Goal: Transaction & Acquisition: Purchase product/service

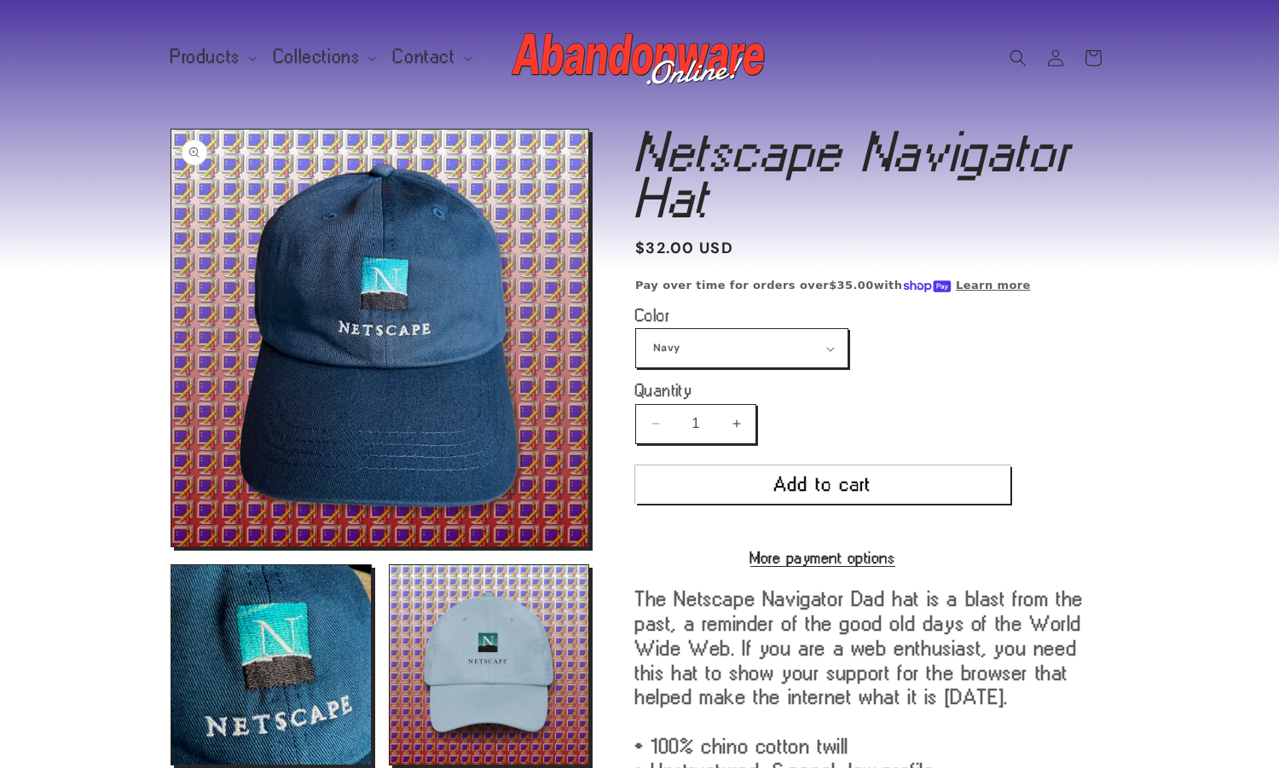
click at [171, 547] on button "Open media 1 in modal" at bounding box center [171, 547] width 0 height 0
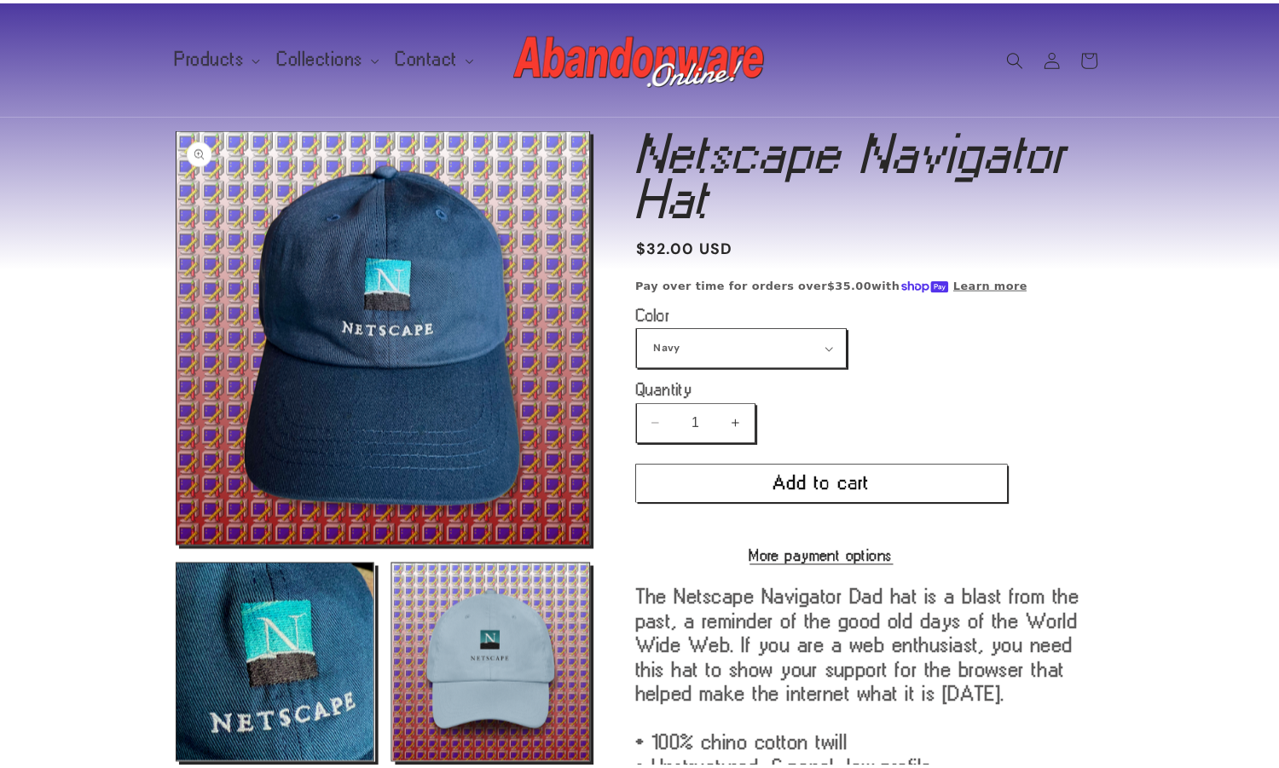
scroll to position [17, 0]
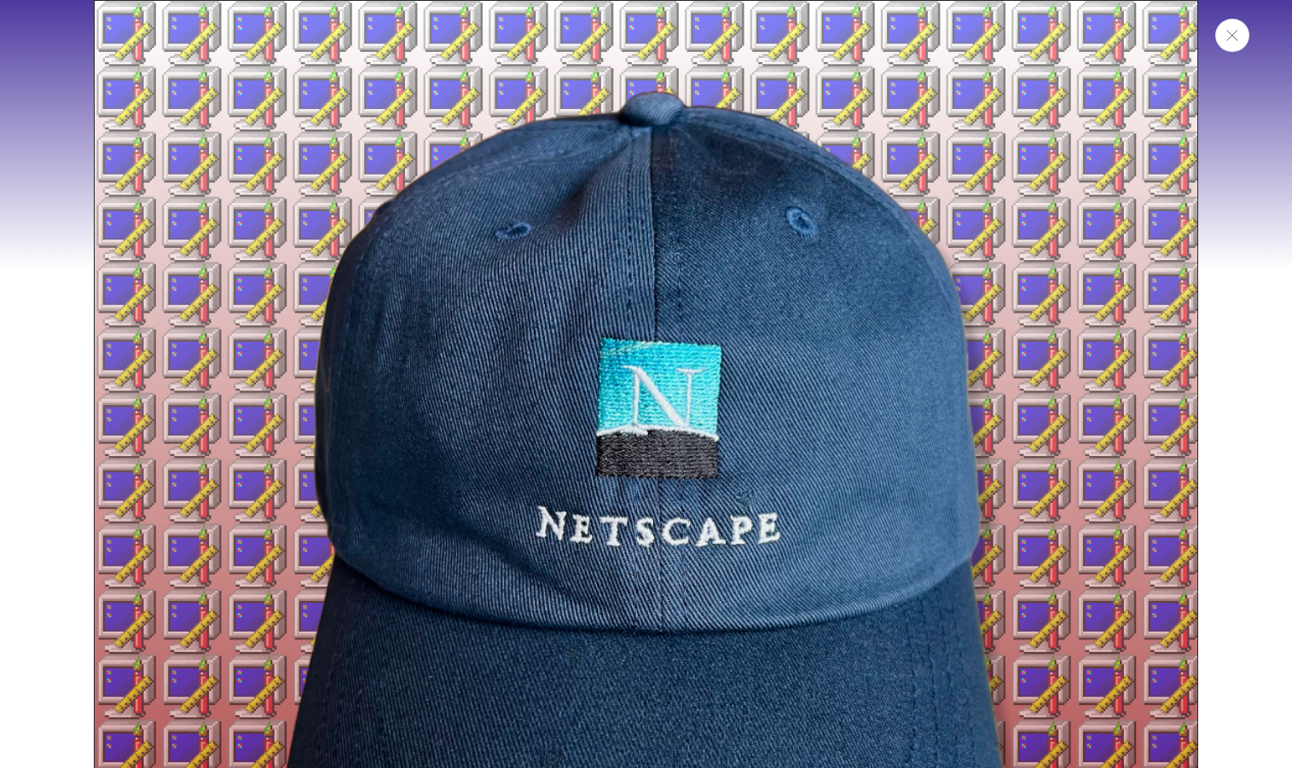
click at [1240, 42] on button "Close" at bounding box center [1232, 35] width 34 height 33
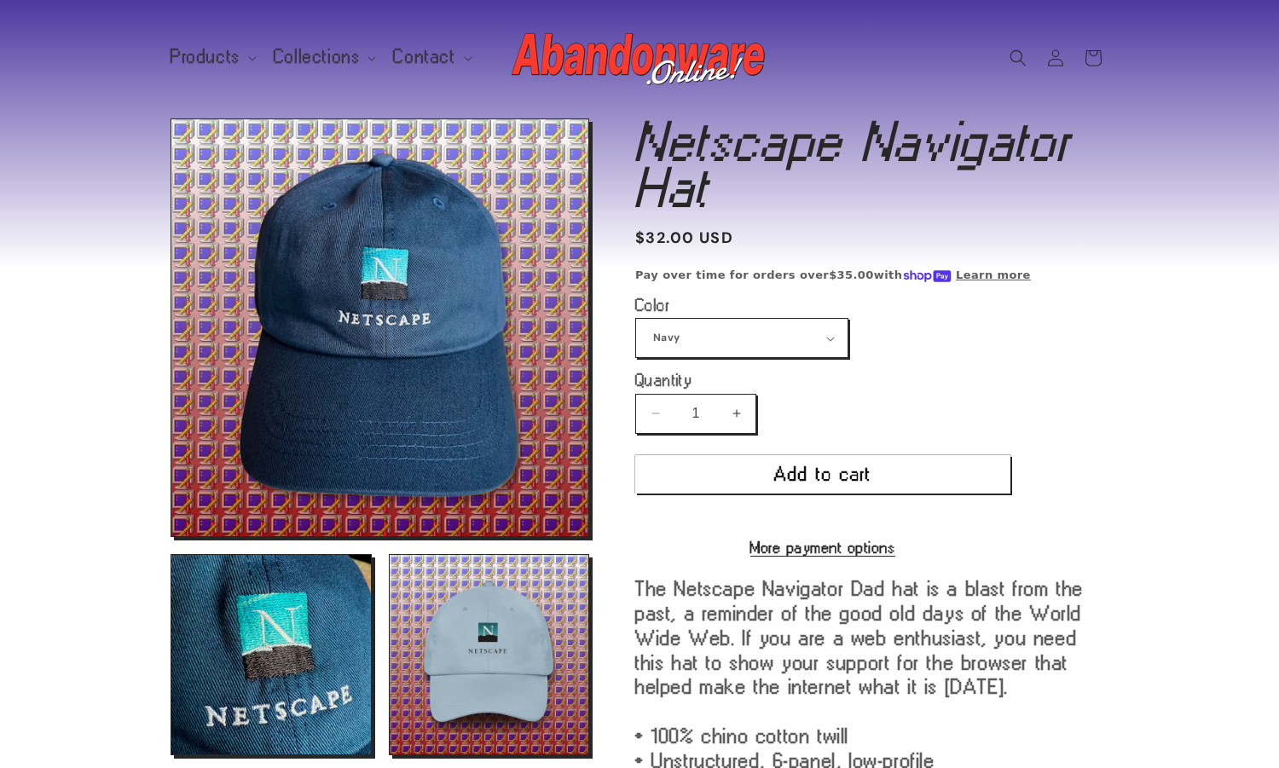
scroll to position [321, 0]
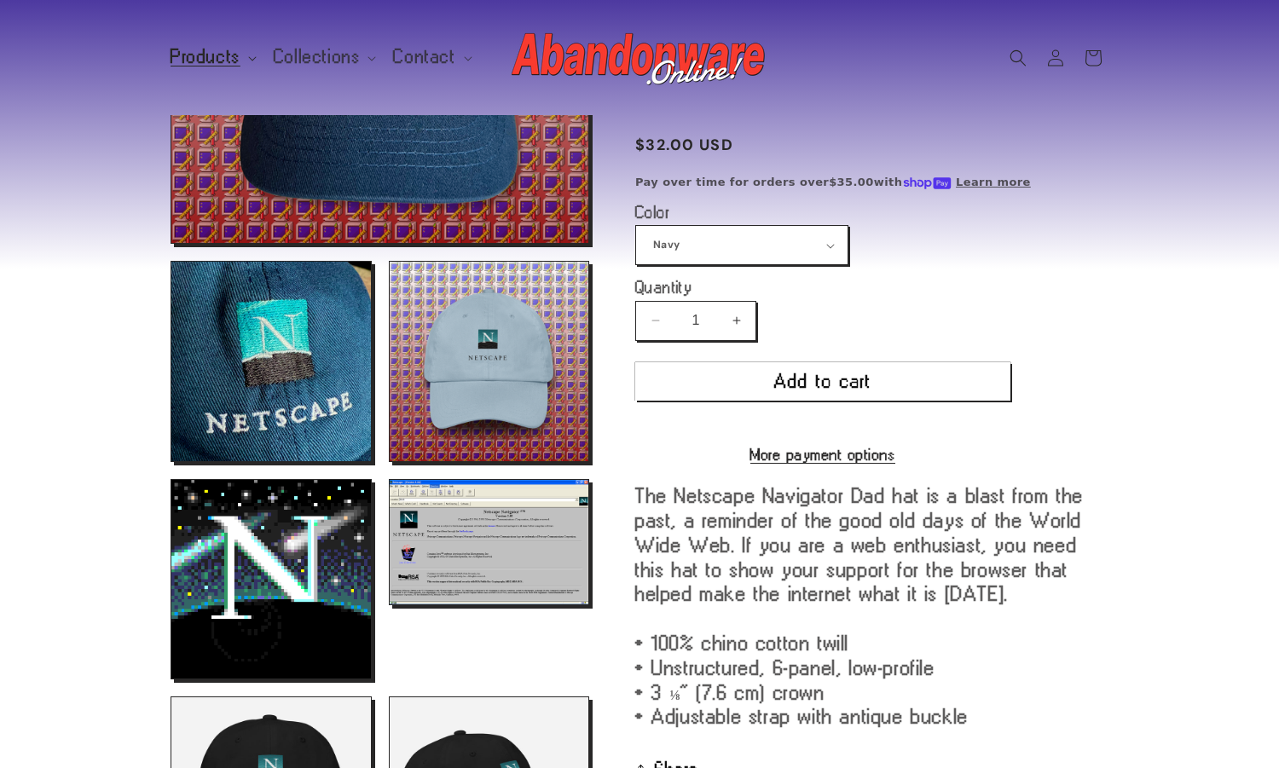
click at [218, 61] on span "Products" at bounding box center [206, 56] width 70 height 15
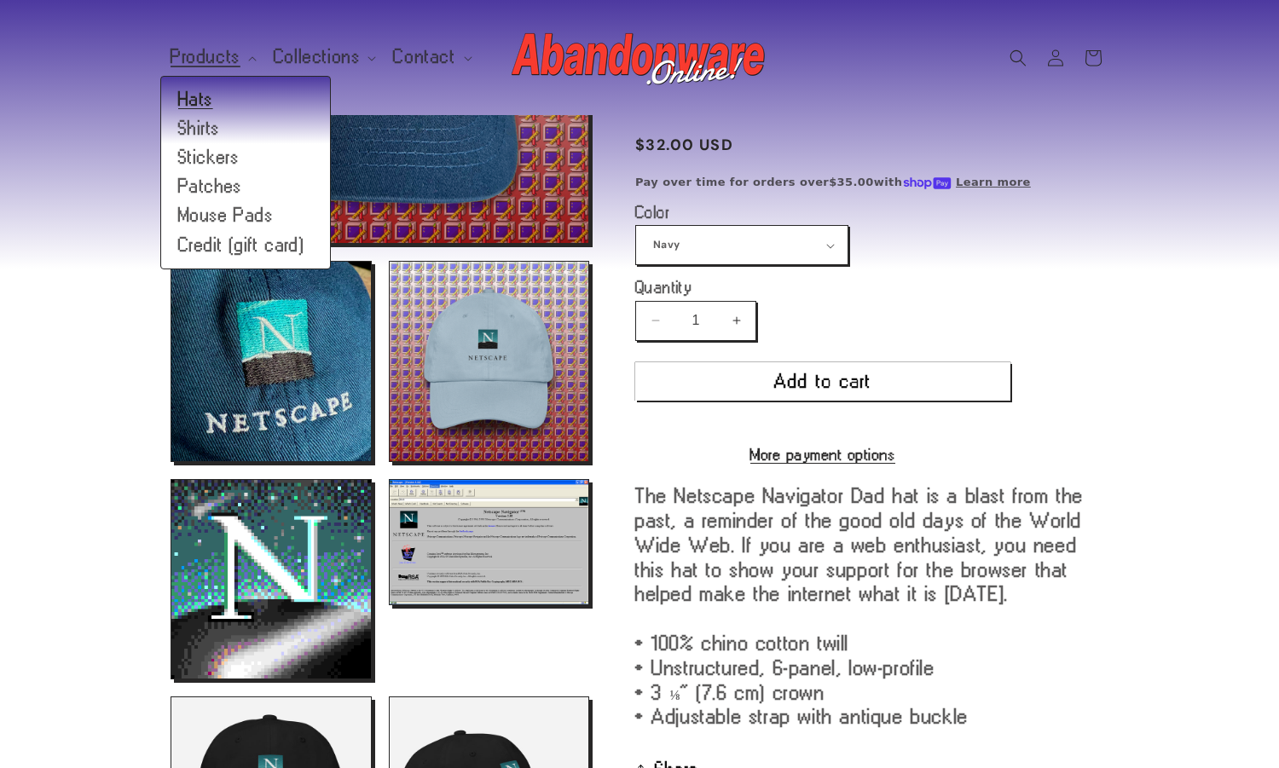
click at [208, 94] on link "Hats" at bounding box center [245, 99] width 169 height 29
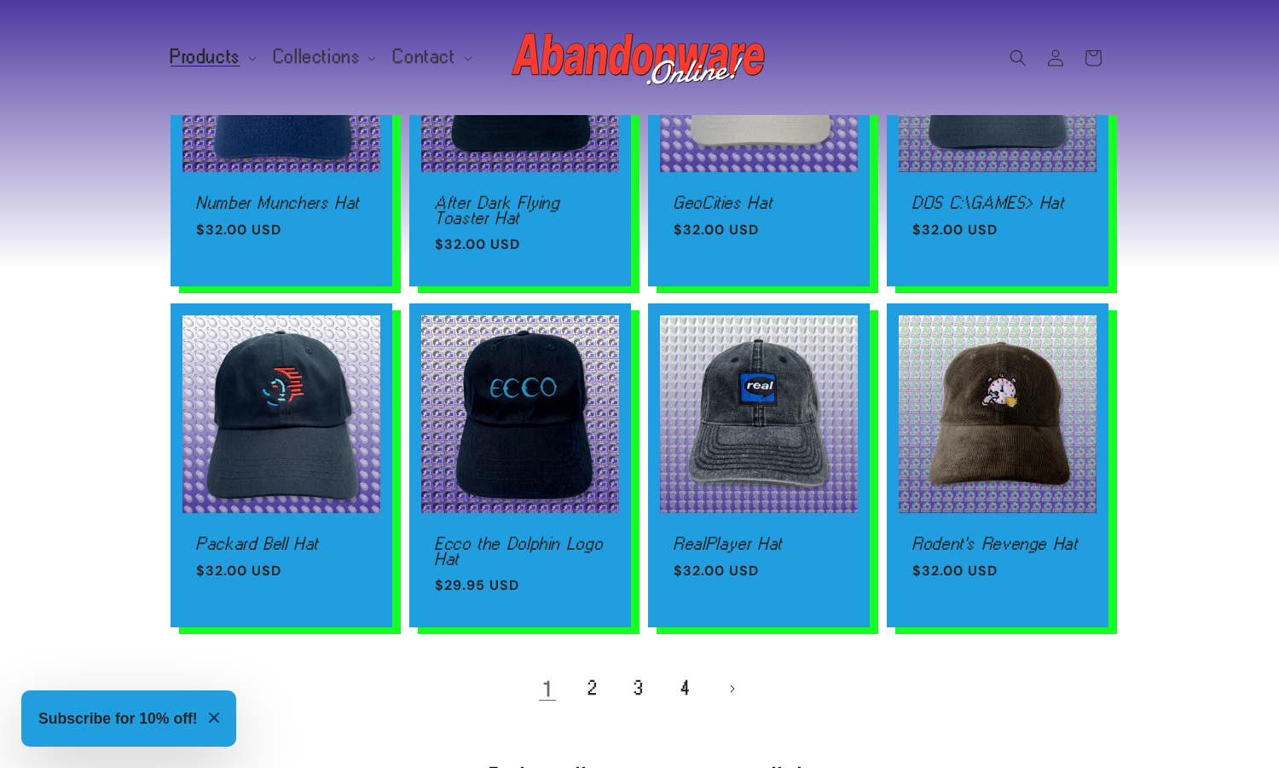
scroll to position [816, 0]
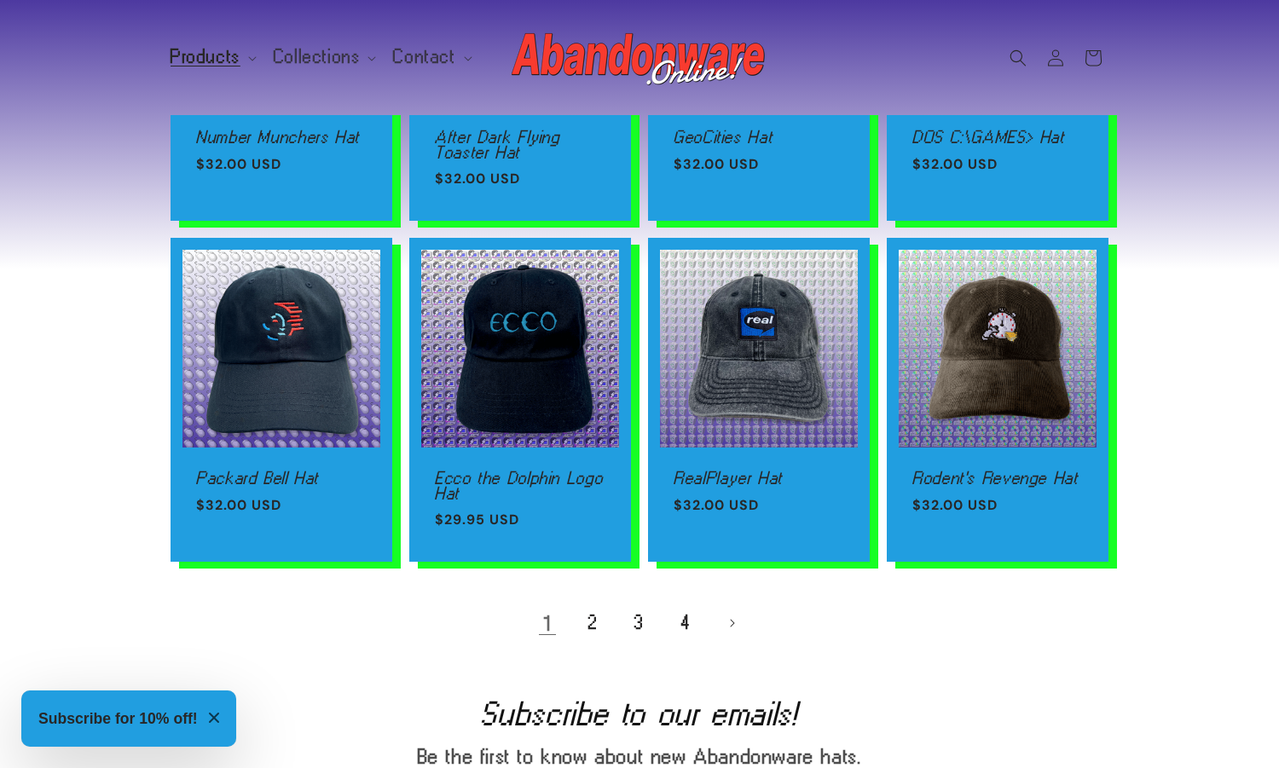
scroll to position [1071, 0]
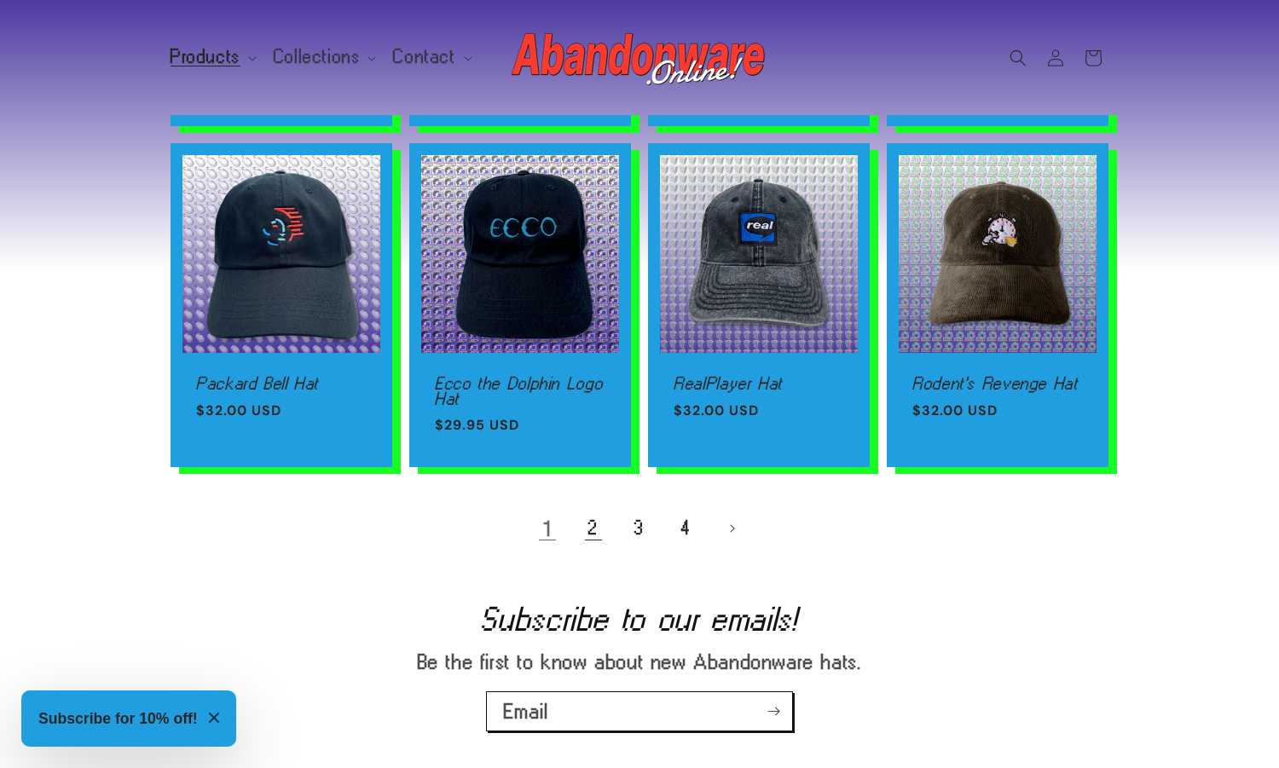
click at [600, 537] on link "2" at bounding box center [594, 529] width 38 height 38
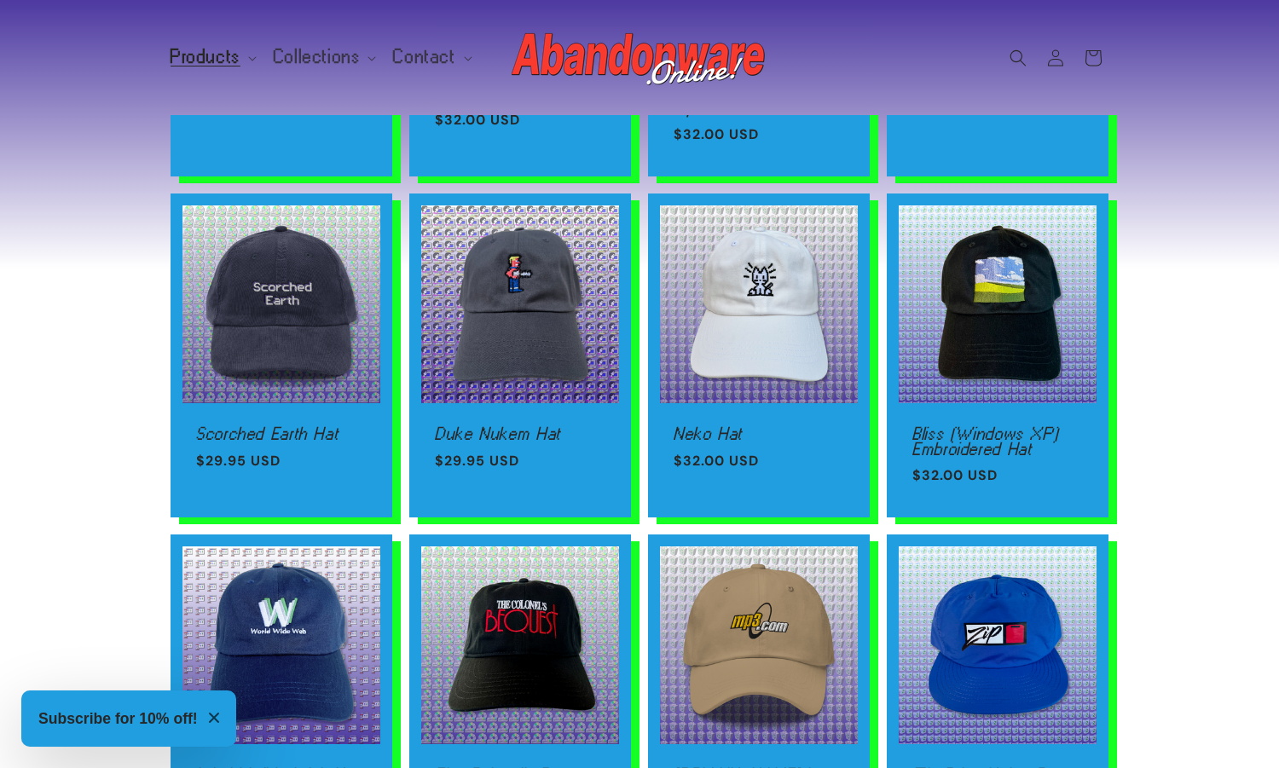
scroll to position [804, 0]
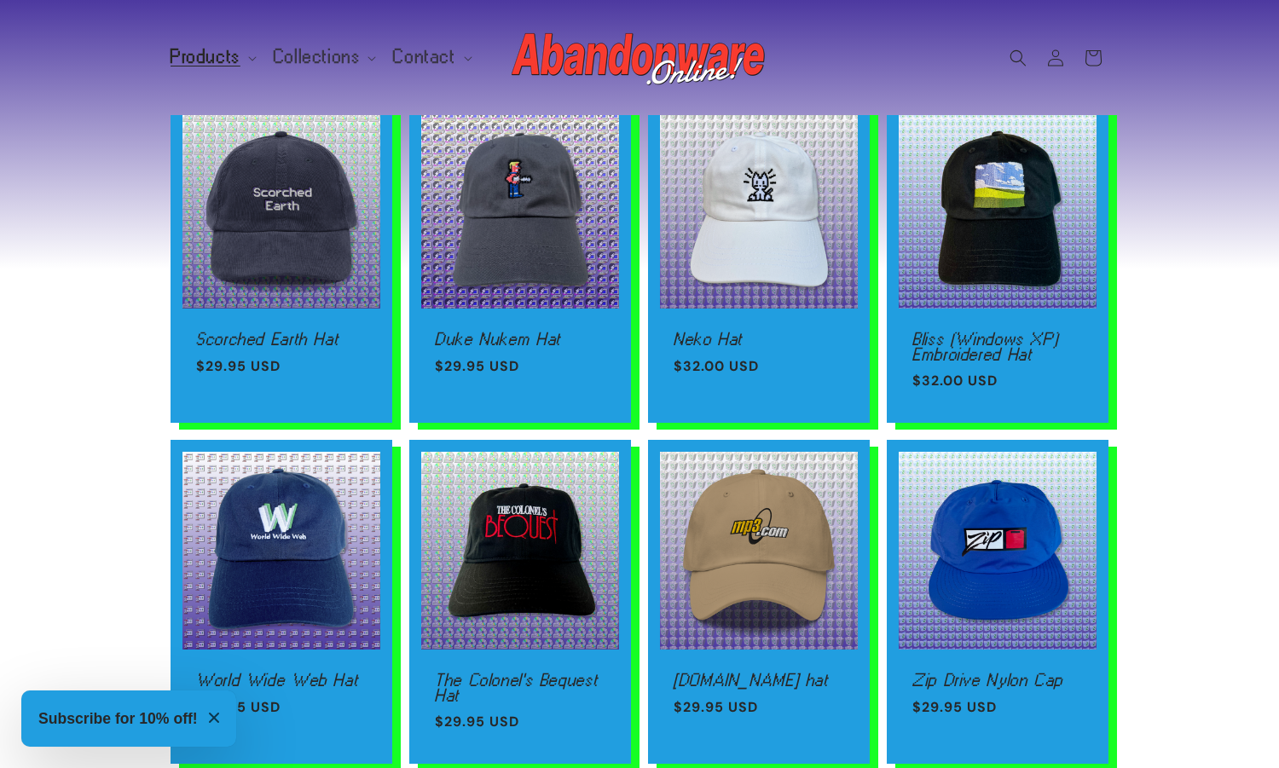
click at [1235, 343] on div "Sun Microsystems Hat Sun Microsystems Hat Regular price $32.00 USD Regular pric…" at bounding box center [639, 122] width 1279 height 1443
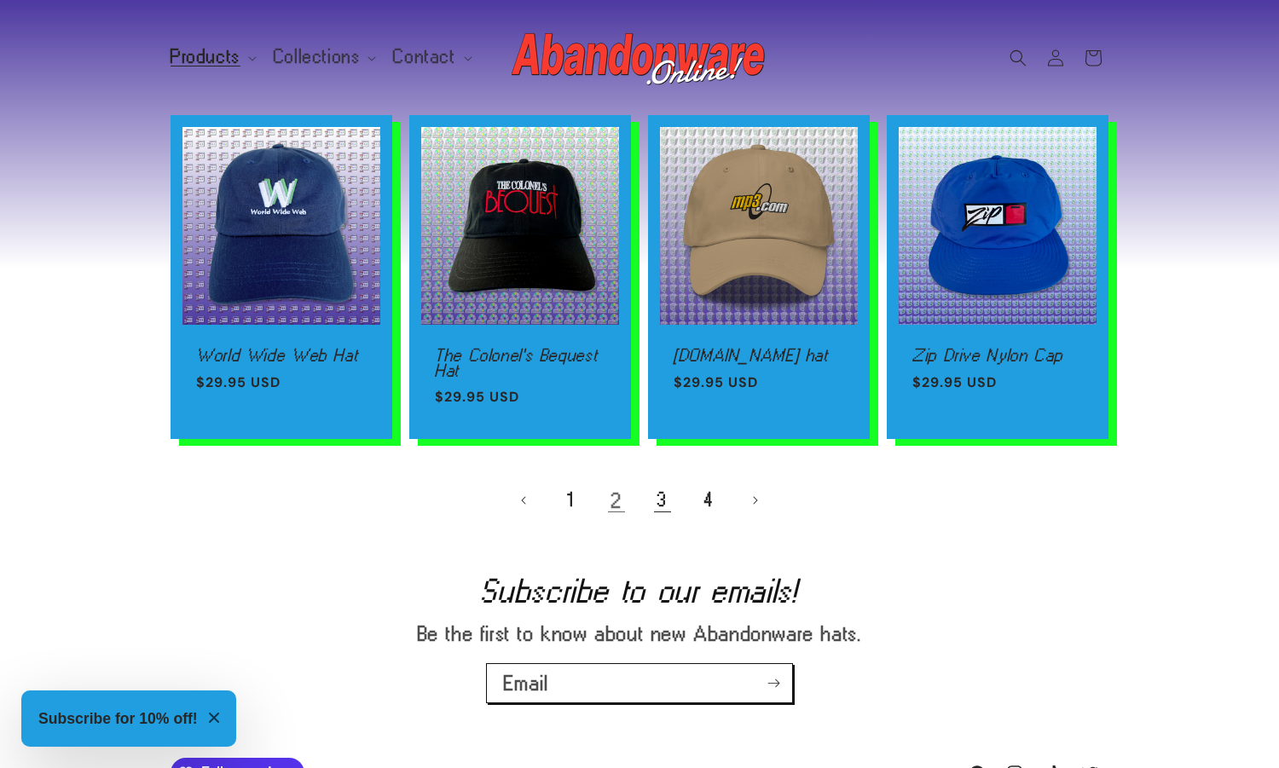
click at [668, 497] on link "3" at bounding box center [663, 501] width 38 height 38
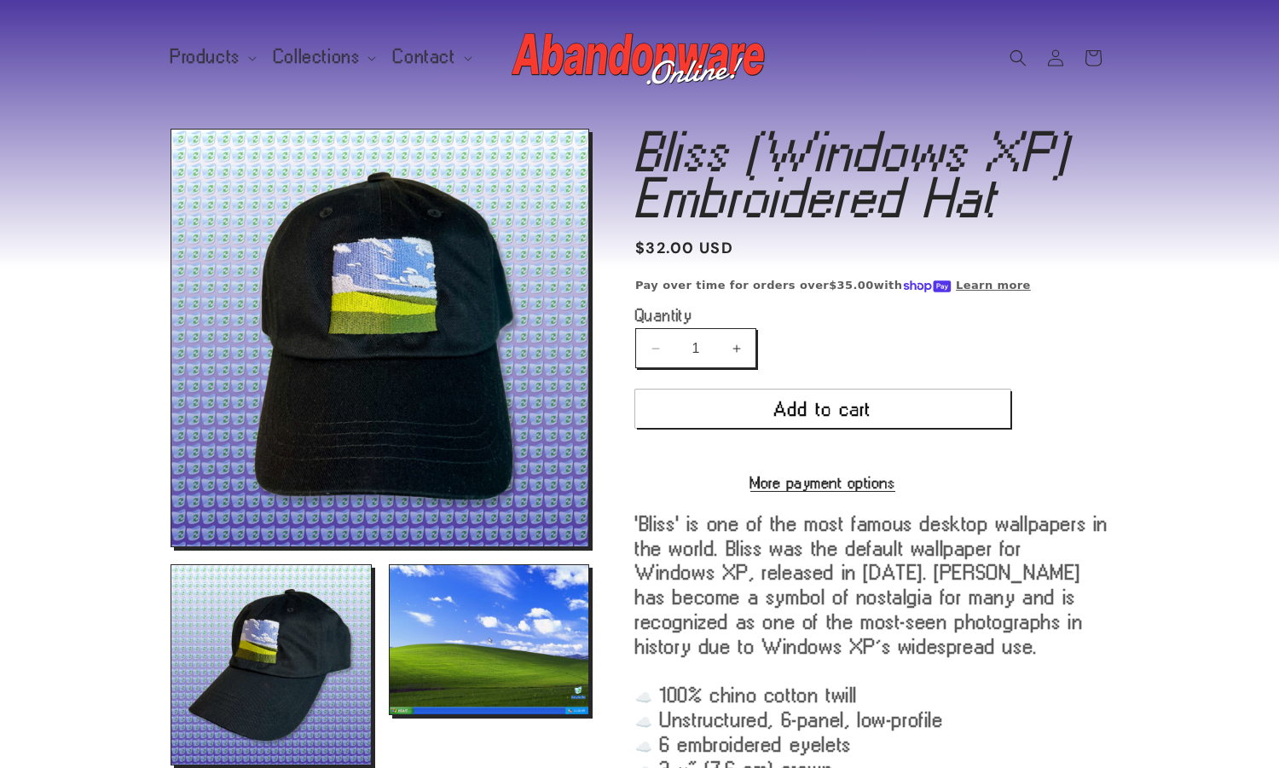
drag, startPoint x: 84, startPoint y: 206, endPoint x: 84, endPoint y: 175, distance: 31.6
click at [84, 206] on section "Skip to product information Open media 1 in modal Open media 2 in modal Open me…" at bounding box center [639, 557] width 1279 height 885
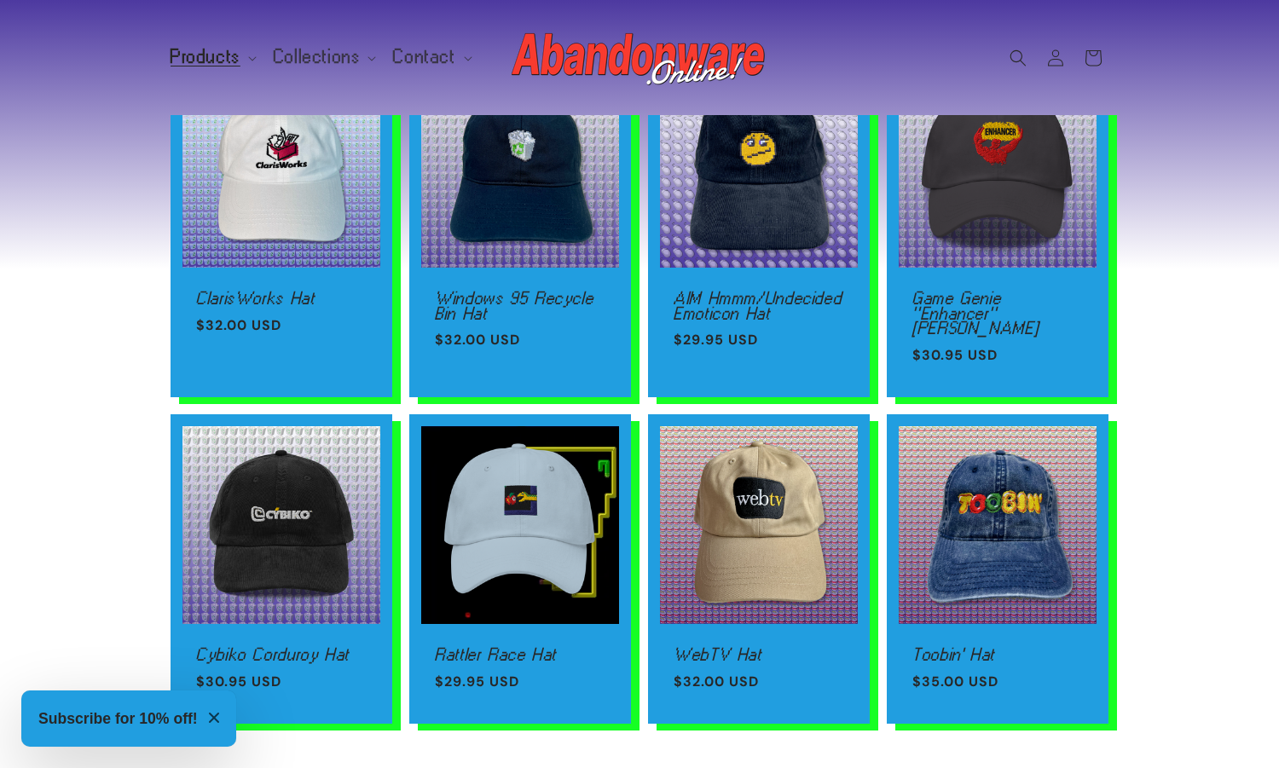
scroll to position [925, 0]
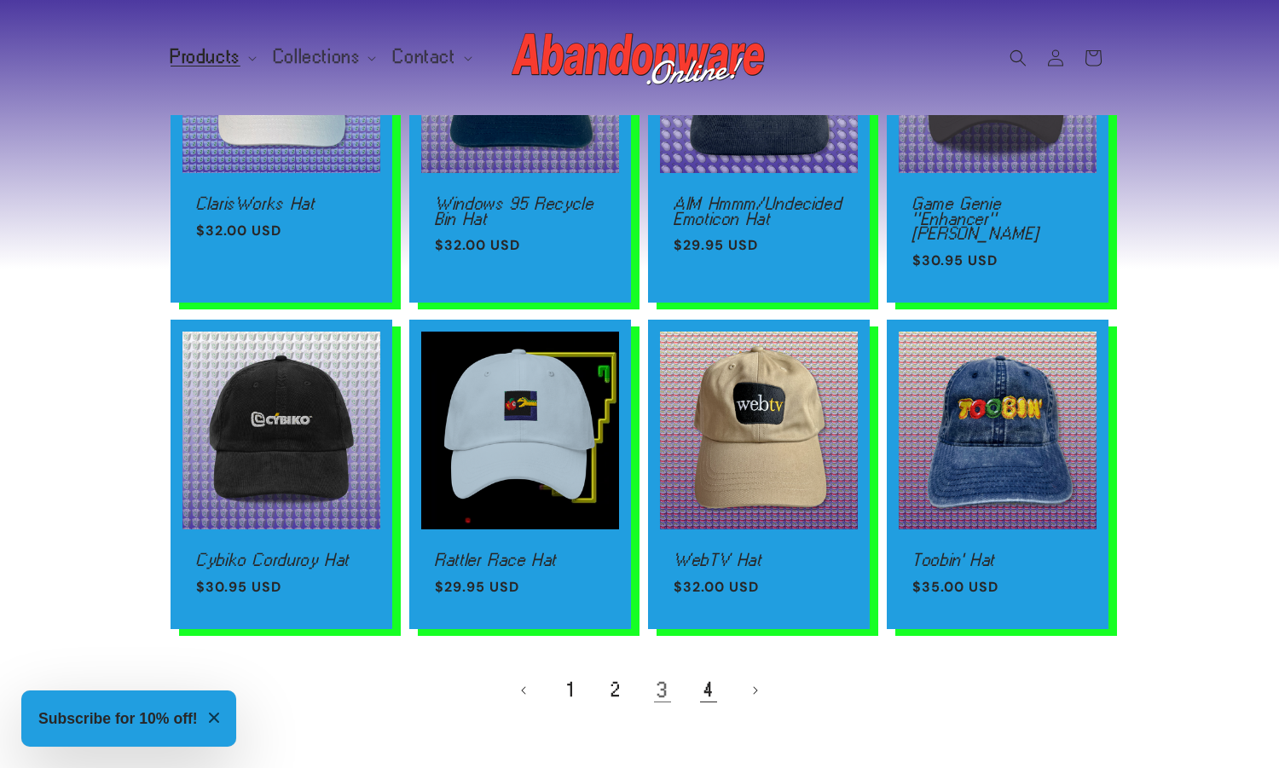
click at [700, 672] on link "4" at bounding box center [709, 691] width 38 height 38
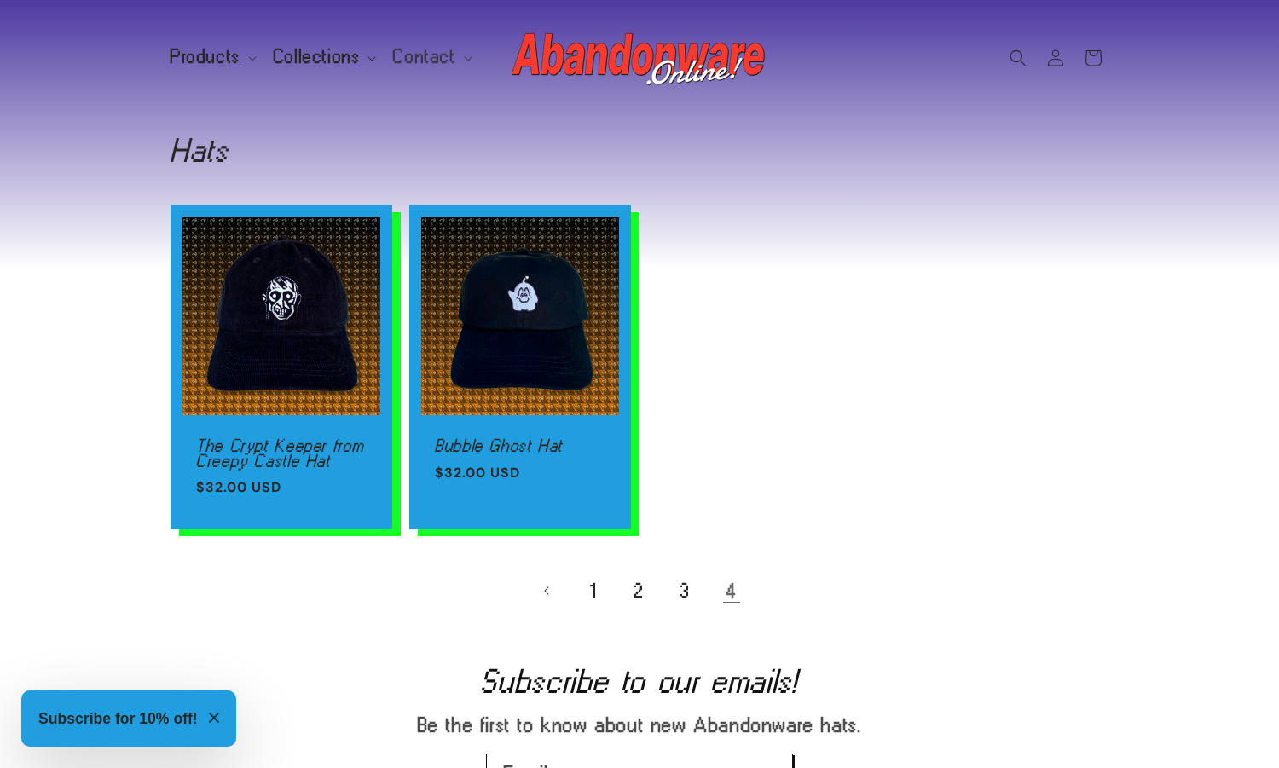
click at [330, 61] on span "Collections" at bounding box center [317, 56] width 87 height 15
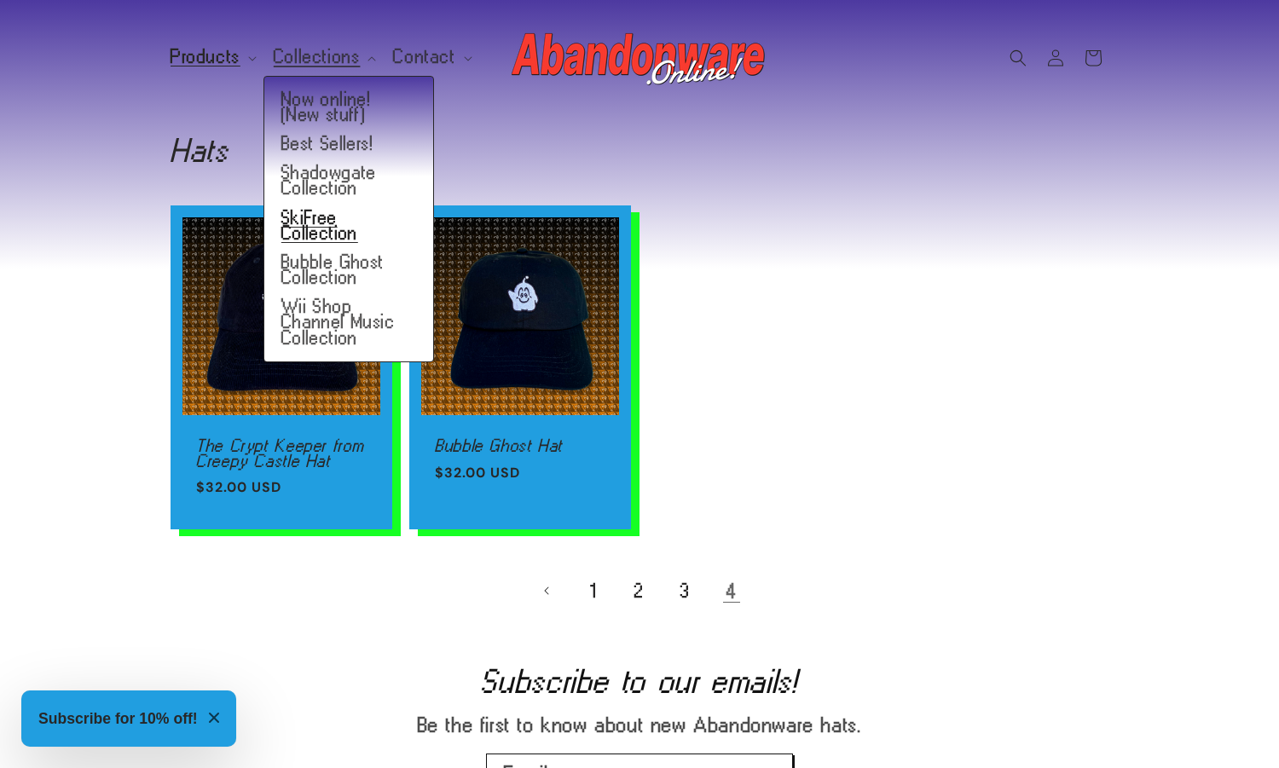
click at [346, 225] on link "SkiFree Collection" at bounding box center [348, 226] width 169 height 44
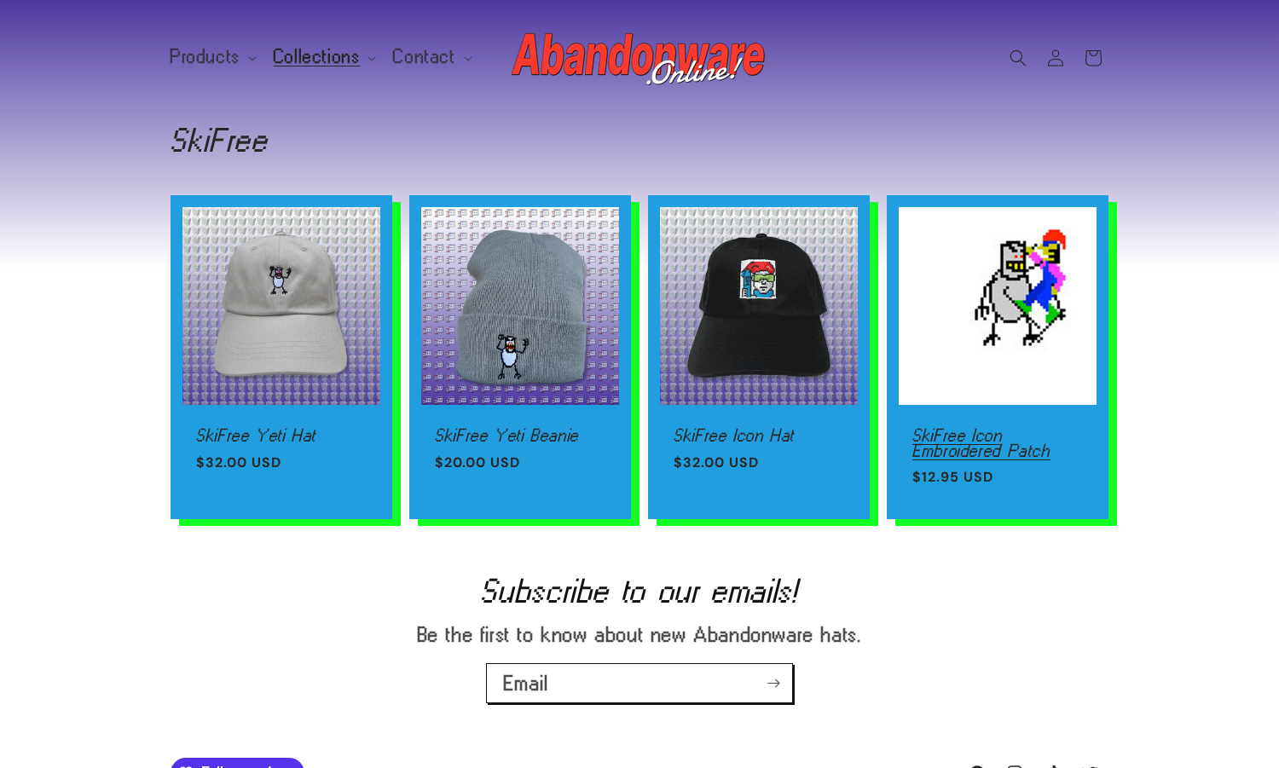
scroll to position [32, 0]
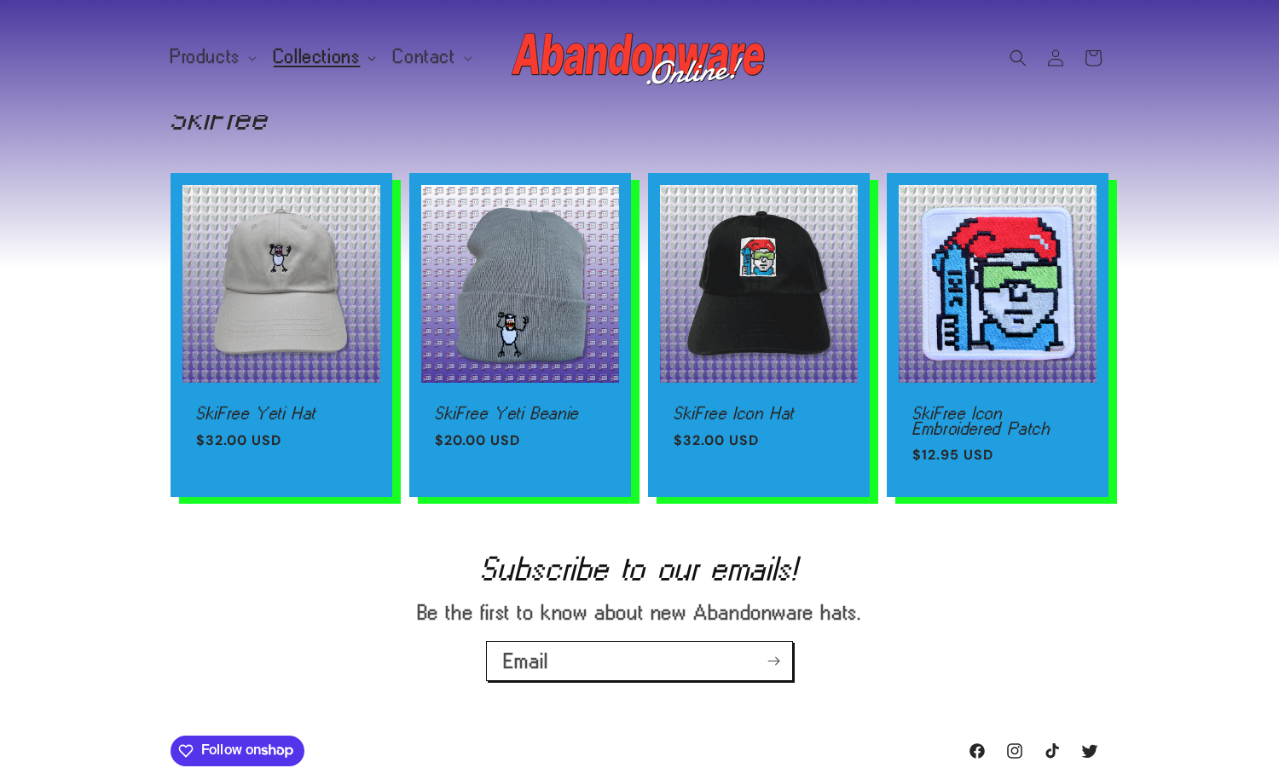
click at [276, 70] on summary "Collections" at bounding box center [324, 57] width 120 height 36
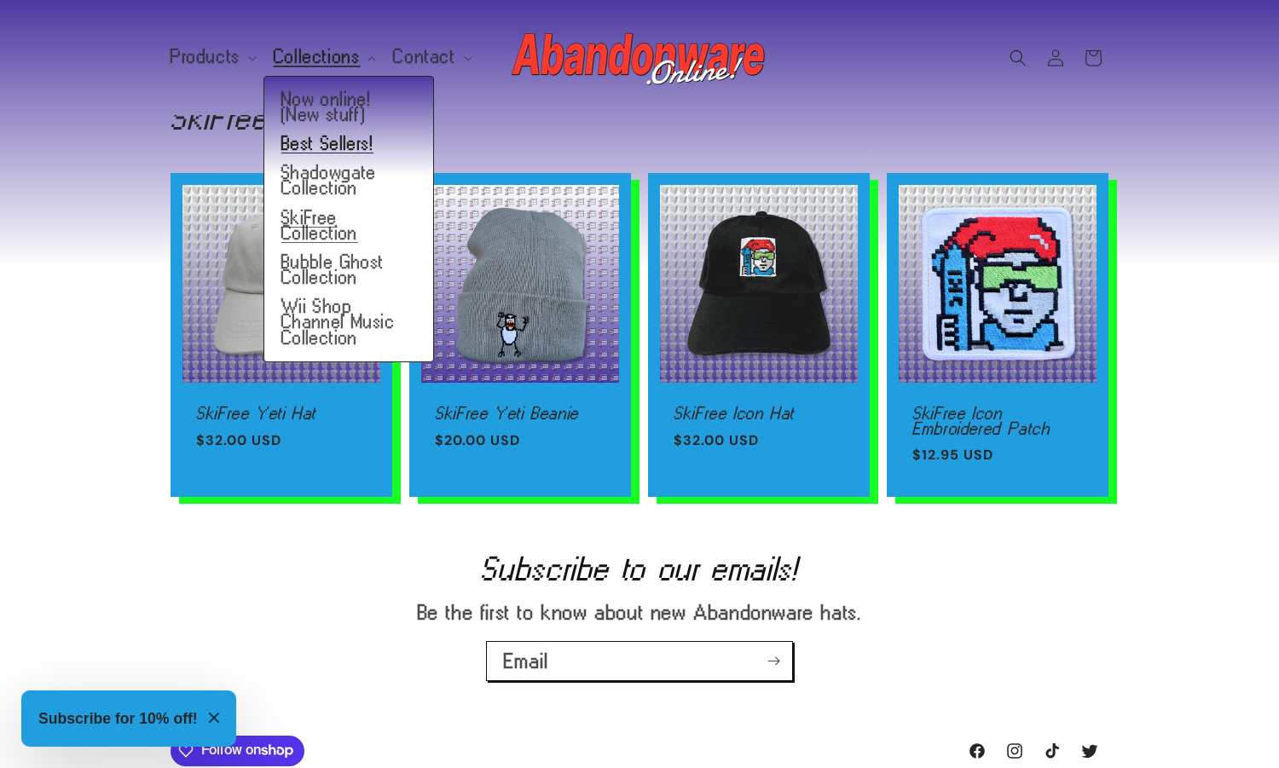
click at [357, 148] on link "Best Sellers!" at bounding box center [348, 144] width 169 height 29
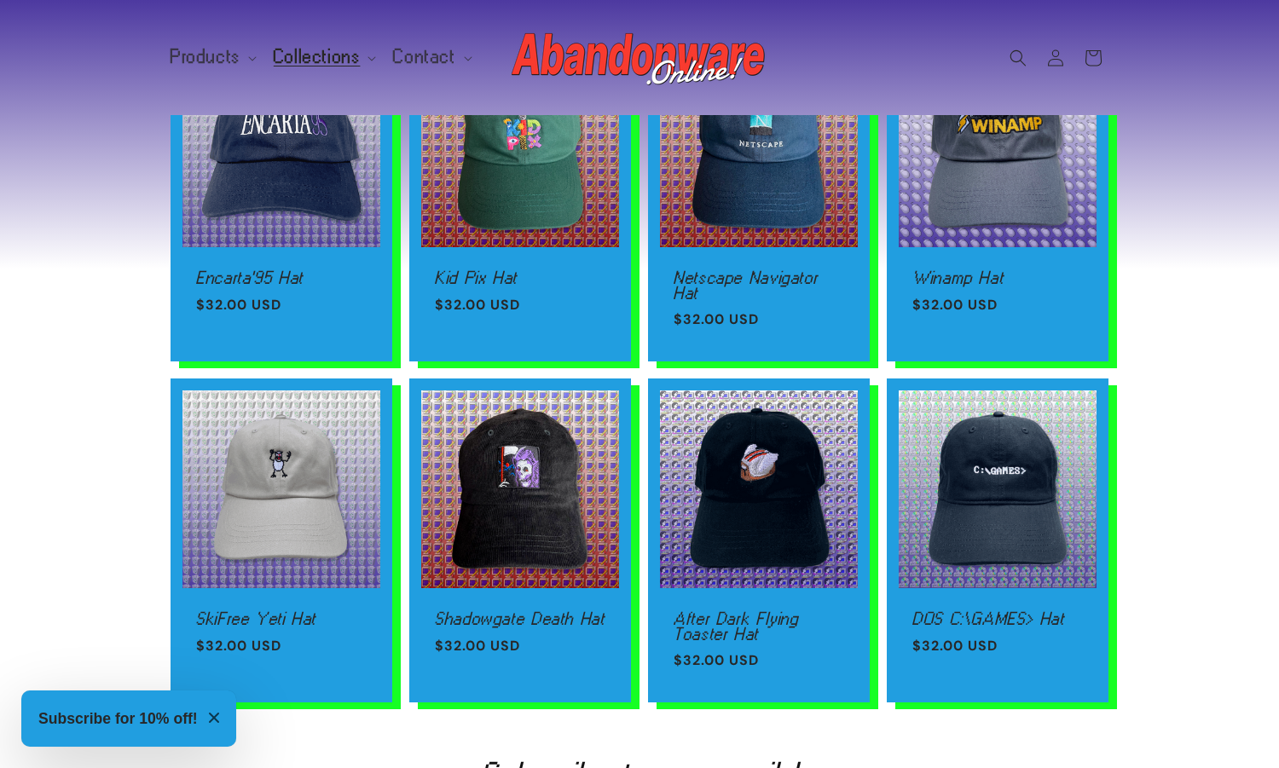
scroll to position [190, 0]
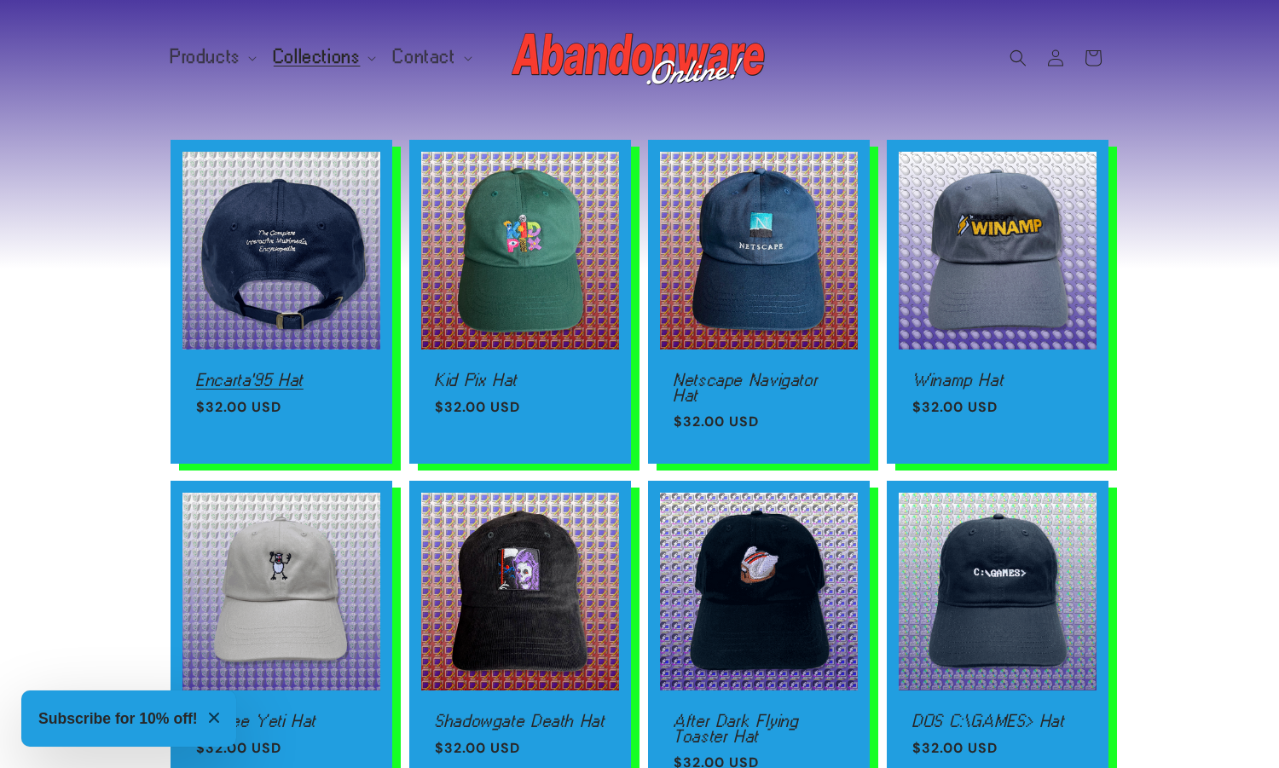
click at [240, 373] on link "Encarta'95 Hat" at bounding box center [281, 380] width 171 height 15
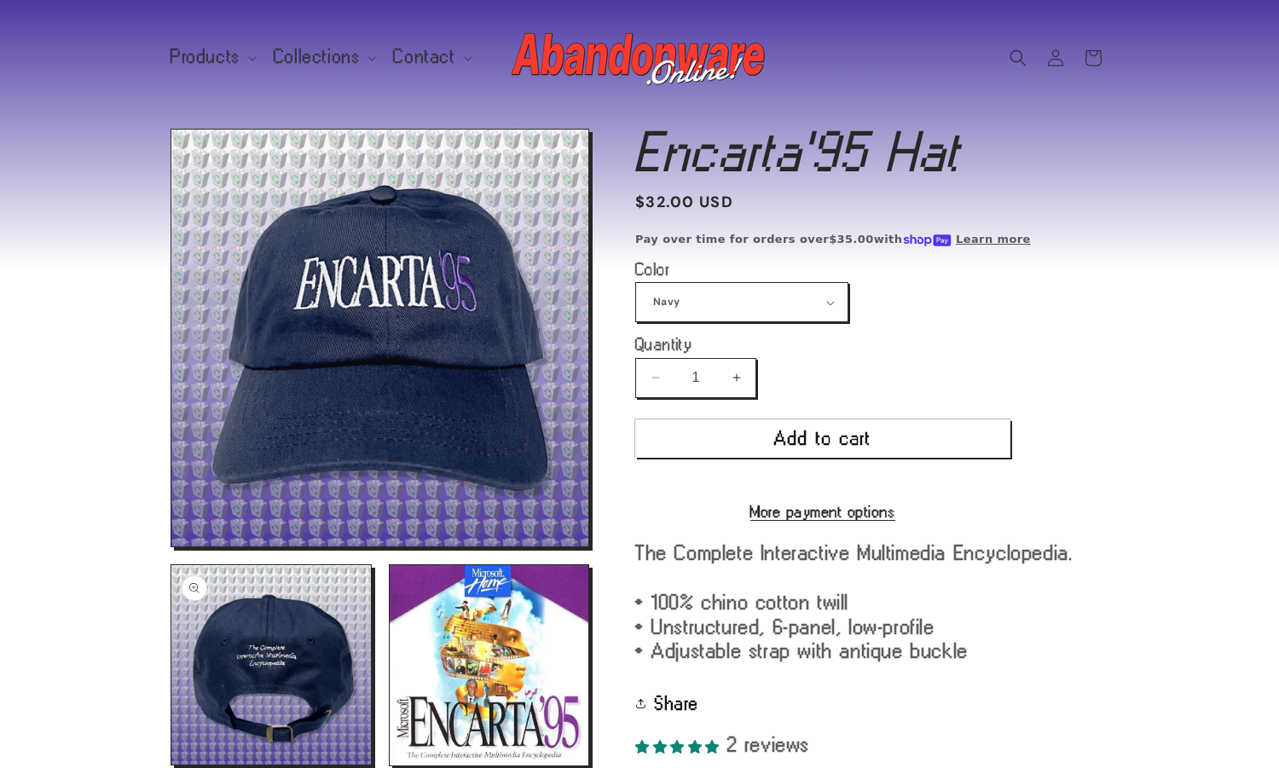
click at [171, 765] on button "Open media 2 in modal" at bounding box center [171, 765] width 0 height 0
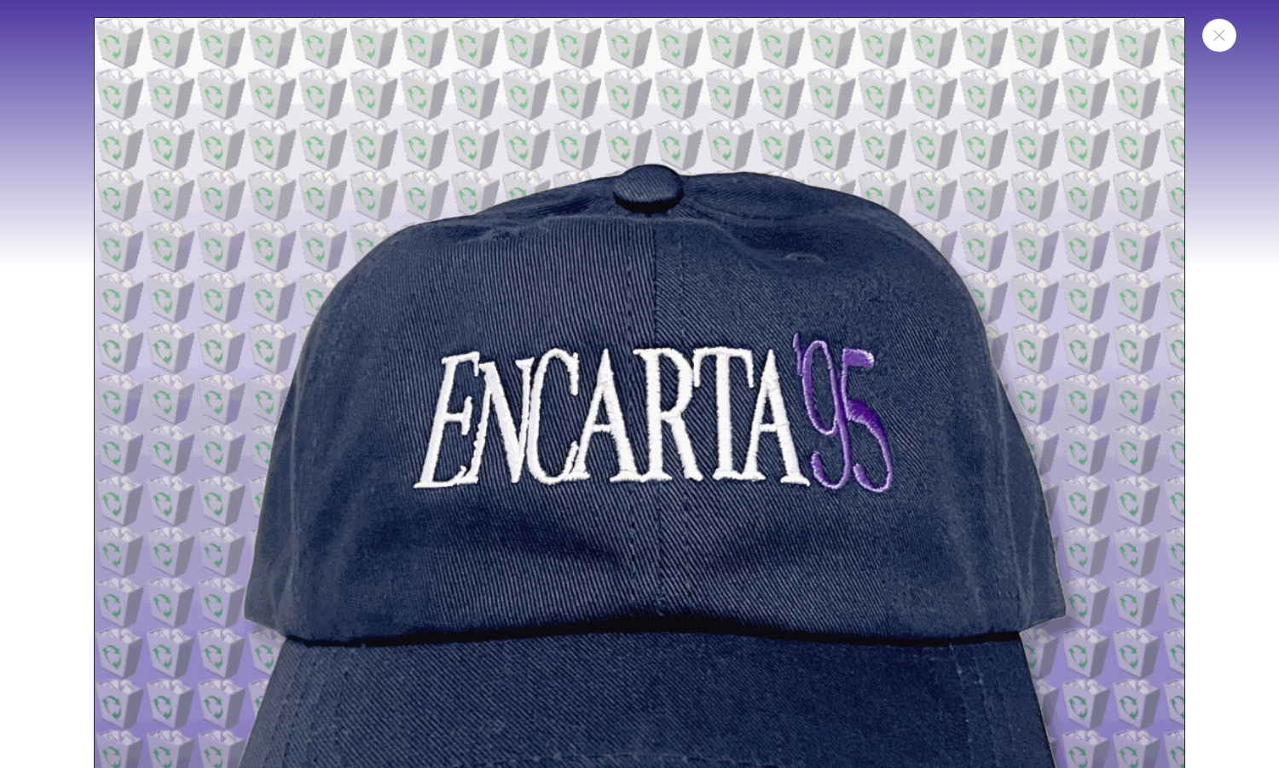
scroll to position [1122, 0]
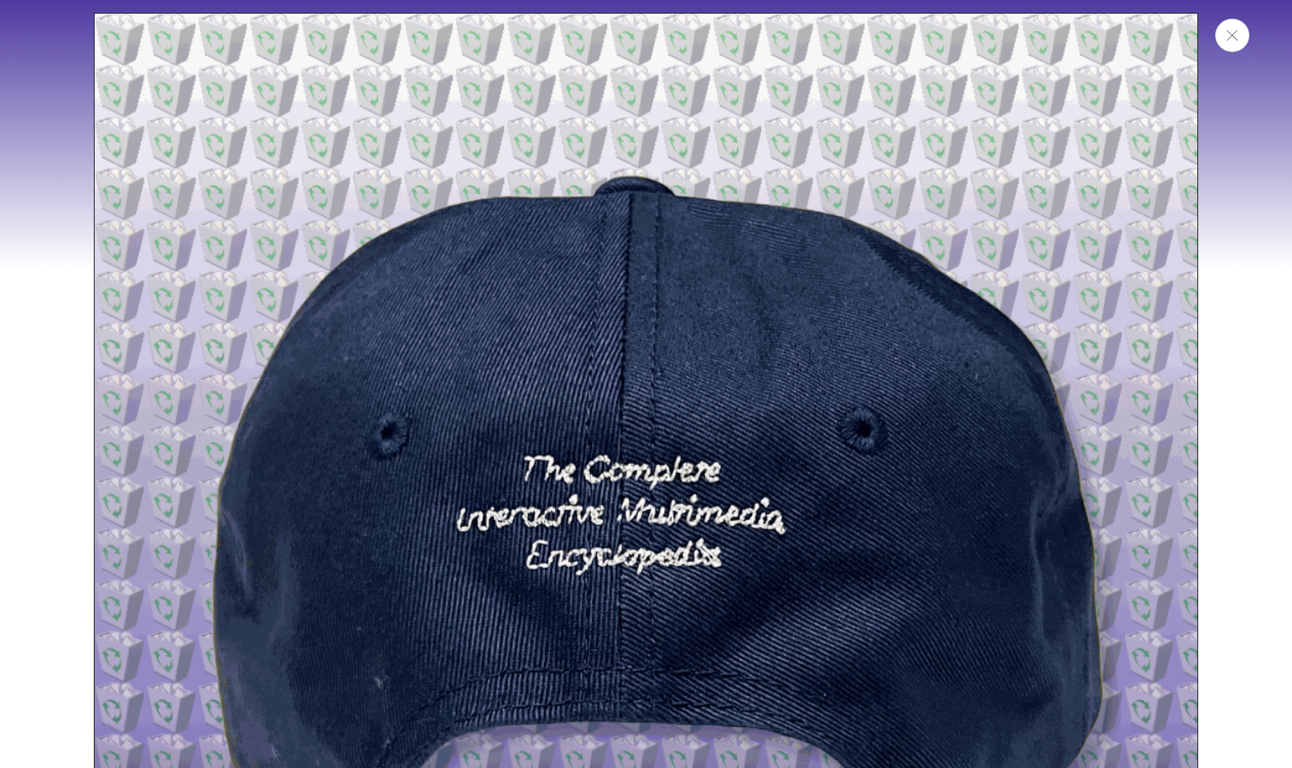
click at [1222, 37] on button "Close" at bounding box center [1232, 35] width 34 height 33
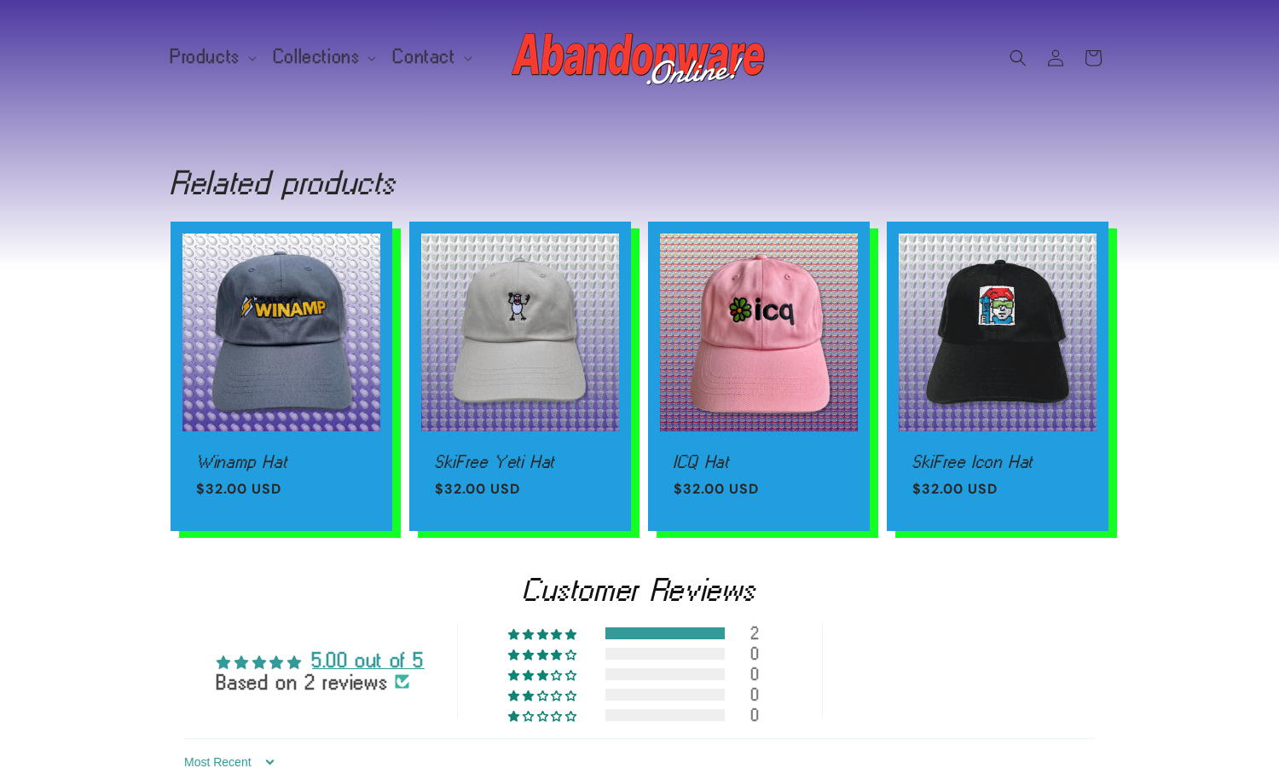
scroll to position [1668, 0]
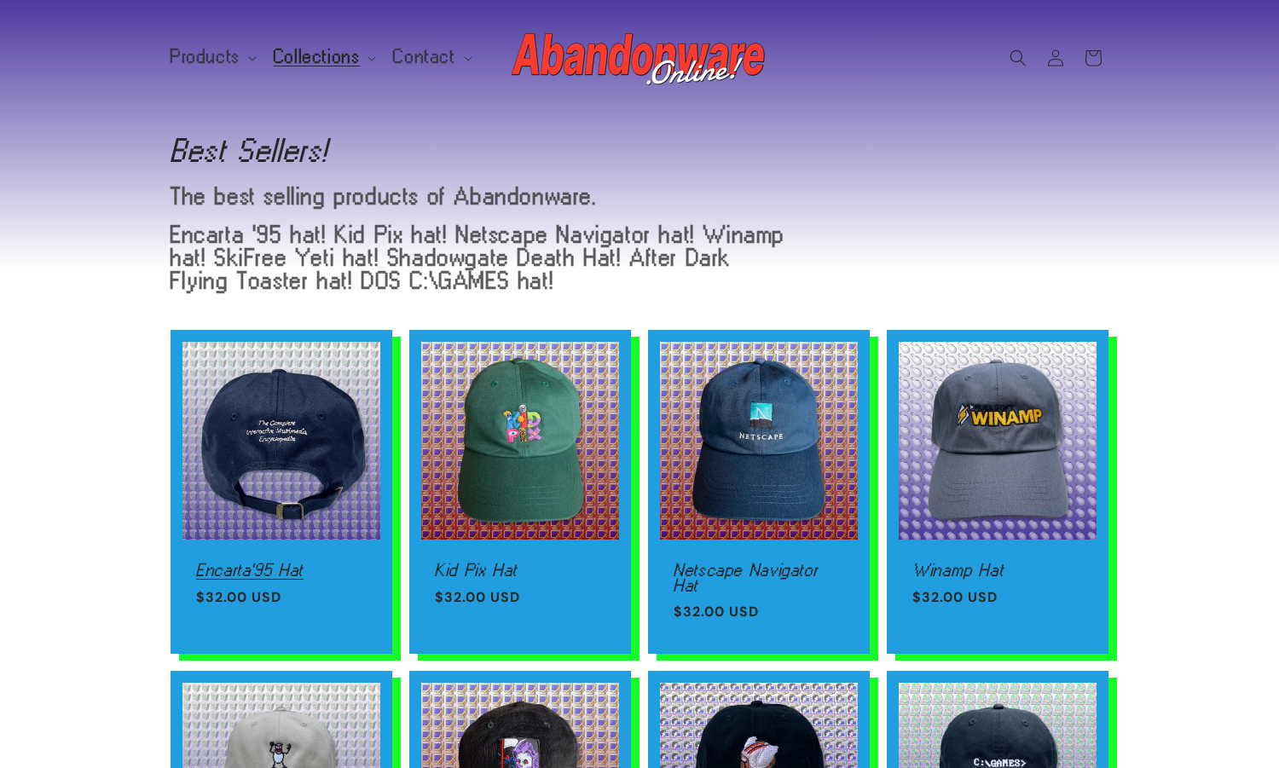
scroll to position [191, 0]
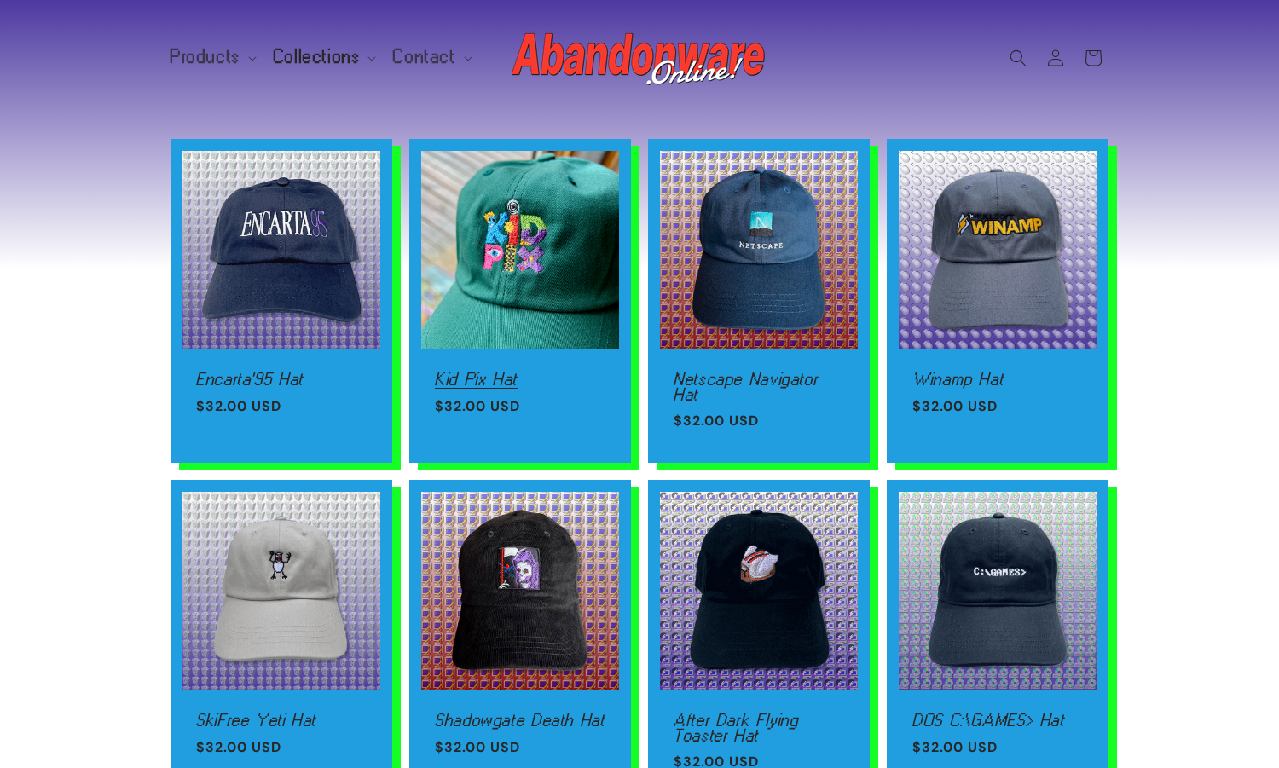
click at [601, 372] on link "Kid Pix Hat" at bounding box center [520, 379] width 171 height 15
